Goal: Task Accomplishment & Management: Complete application form

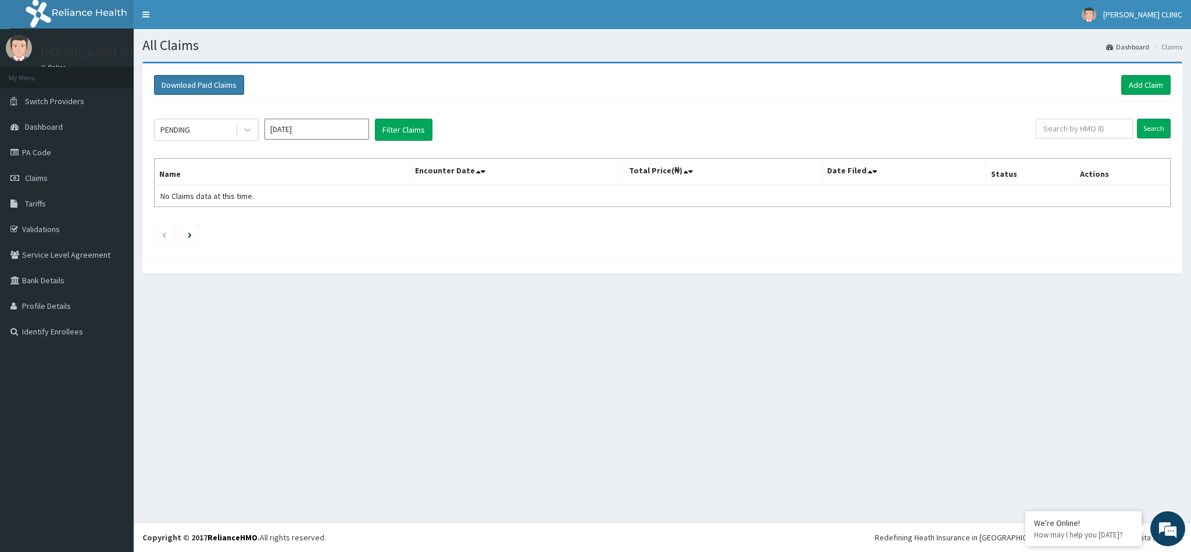
click at [191, 83] on button "Download Paid Claims" at bounding box center [199, 85] width 90 height 20
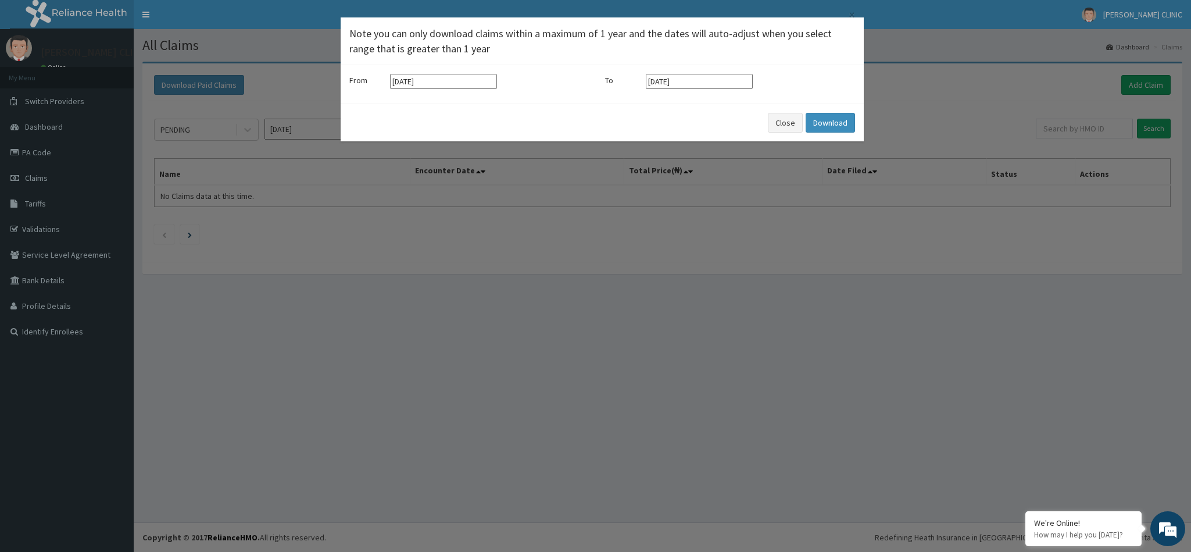
click at [861, 253] on div "× Note you can only download claims within a maximum of 1 year and the dates wi…" at bounding box center [595, 276] width 1191 height 552
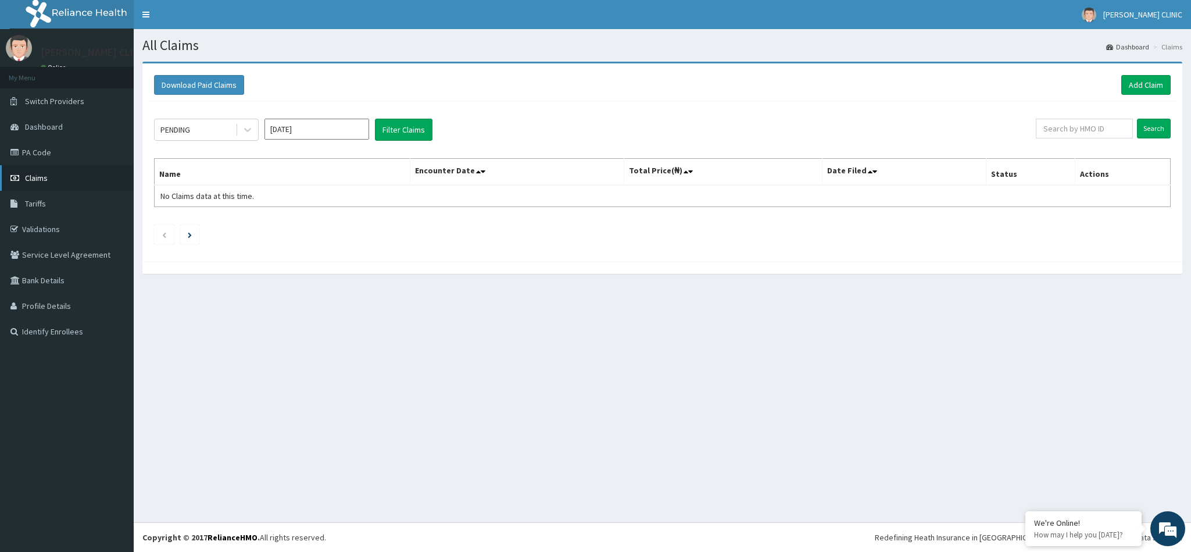
click at [31, 180] on span "Claims" at bounding box center [36, 178] width 23 height 10
click at [1141, 83] on link "Add Claim" at bounding box center [1146, 85] width 49 height 20
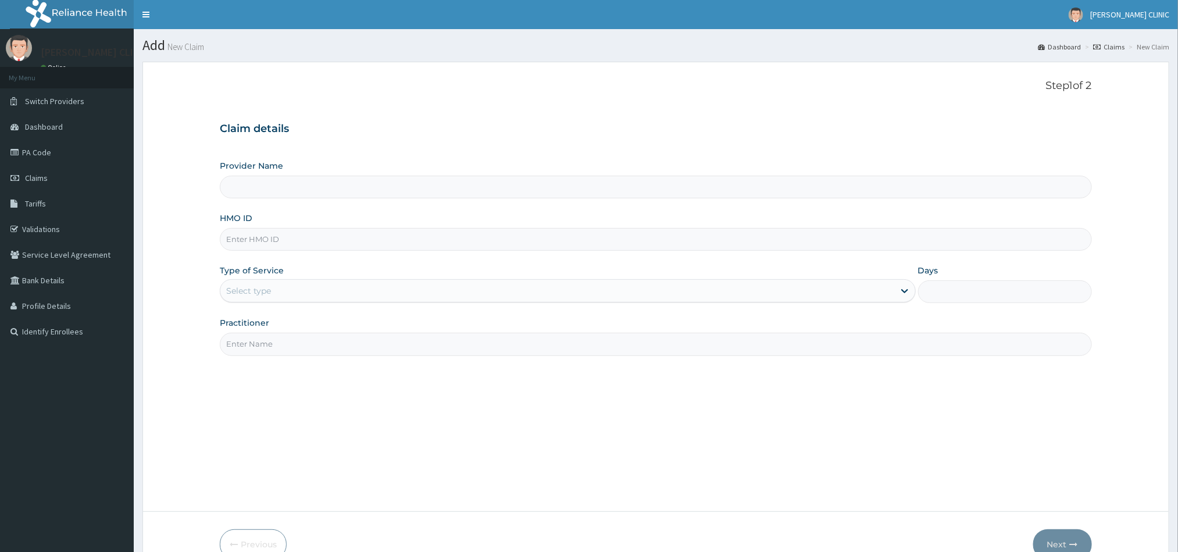
type input "Goldie Clinic"
click at [477, 183] on input "Goldie Clinic" at bounding box center [656, 187] width 872 height 23
click at [1116, 45] on link "Claims" at bounding box center [1108, 47] width 31 height 10
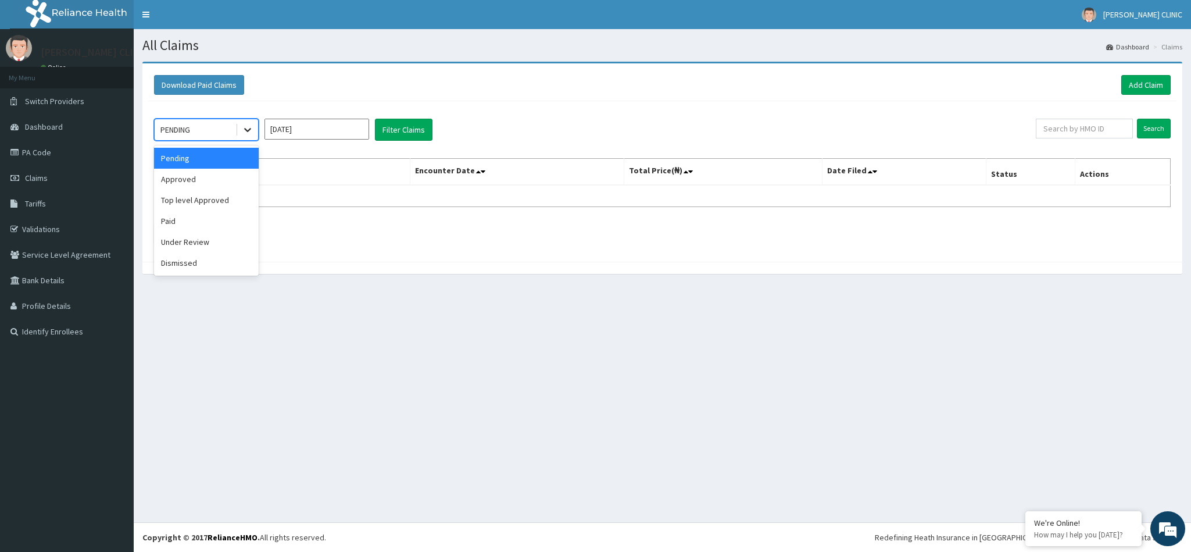
click at [245, 129] on icon at bounding box center [248, 130] width 12 height 12
click at [176, 180] on div "Approved" at bounding box center [206, 179] width 105 height 21
click at [44, 173] on span "Claims" at bounding box center [36, 178] width 23 height 10
